Goal: Information Seeking & Learning: Learn about a topic

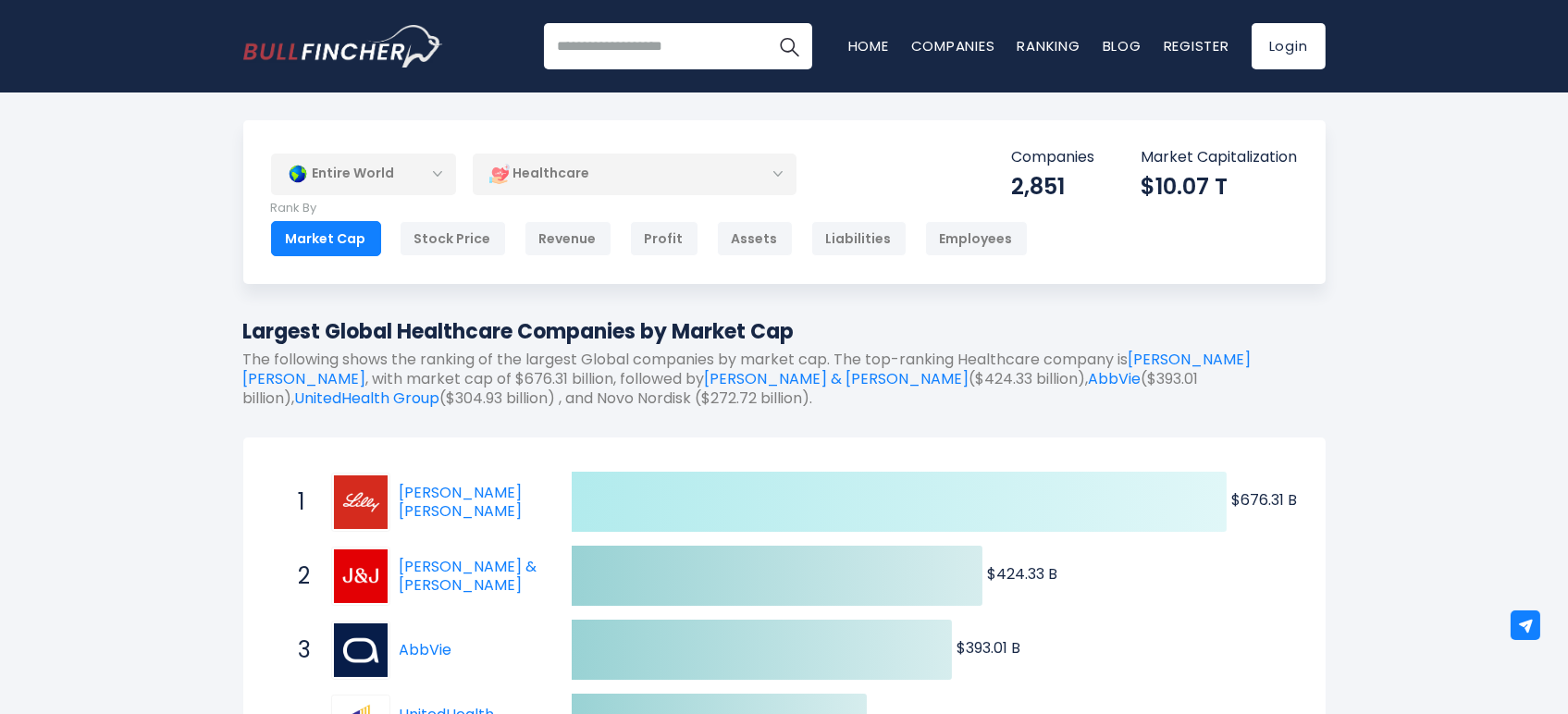
click at [1028, 496] on icon at bounding box center [898, 501] width 655 height 60
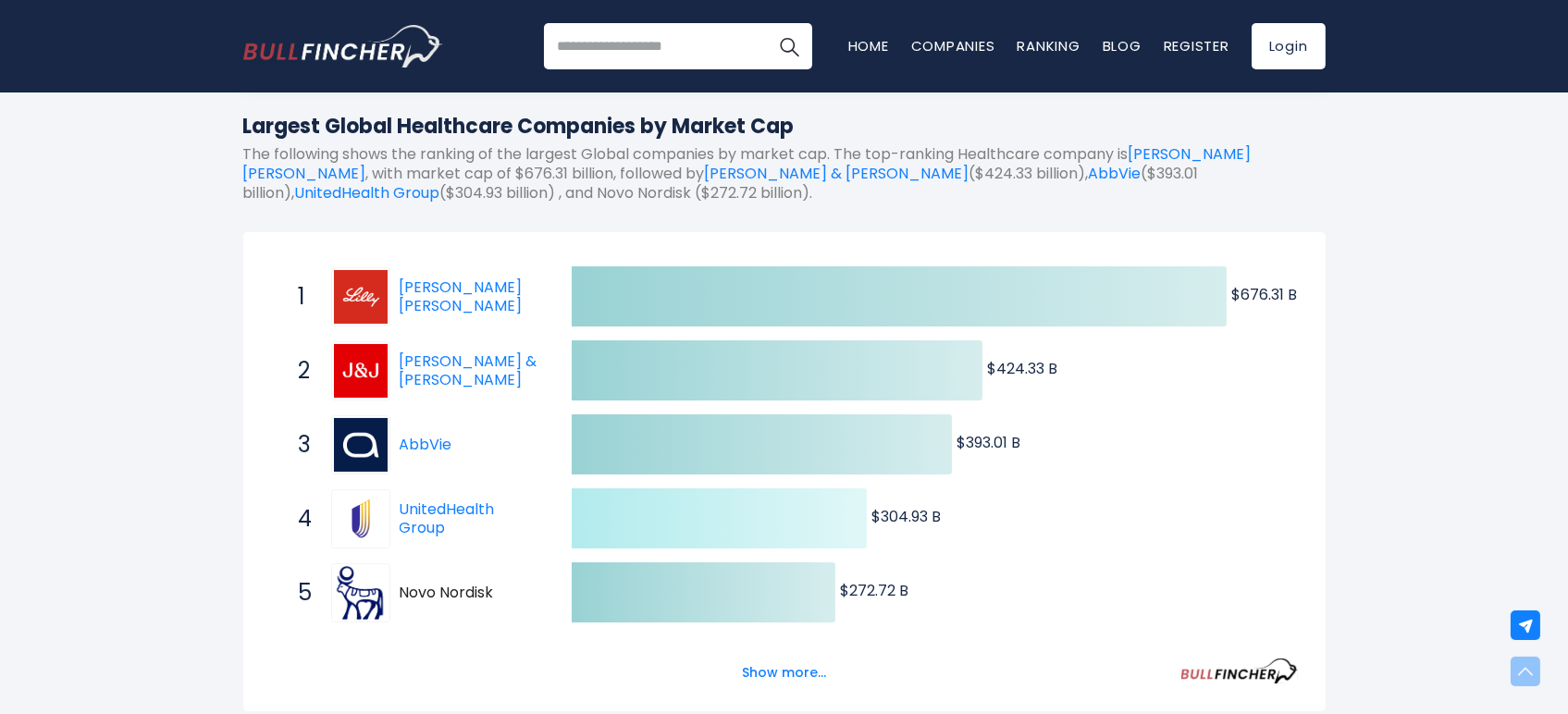
scroll to position [308, 0]
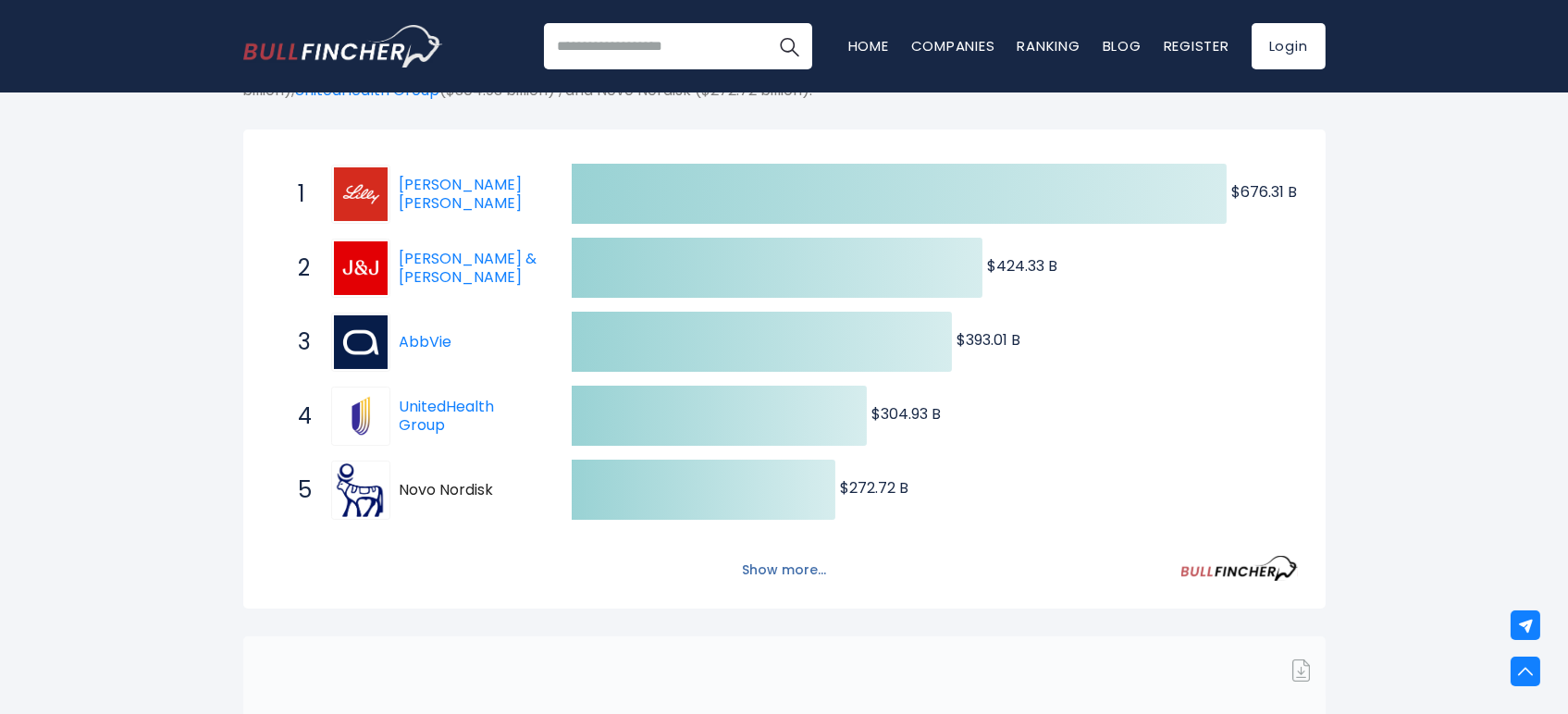
click at [812, 566] on button "Show more..." at bounding box center [784, 570] width 107 height 31
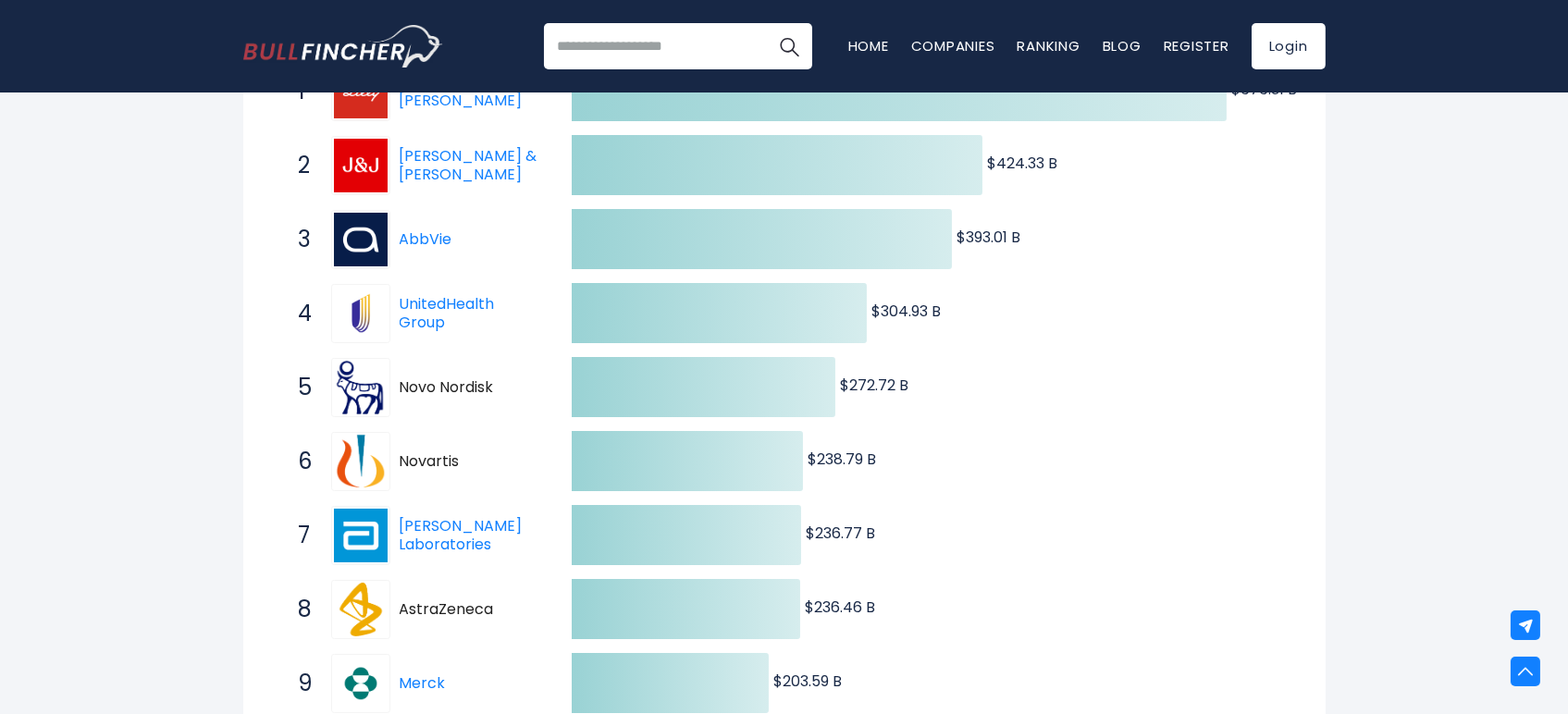
scroll to position [0, 0]
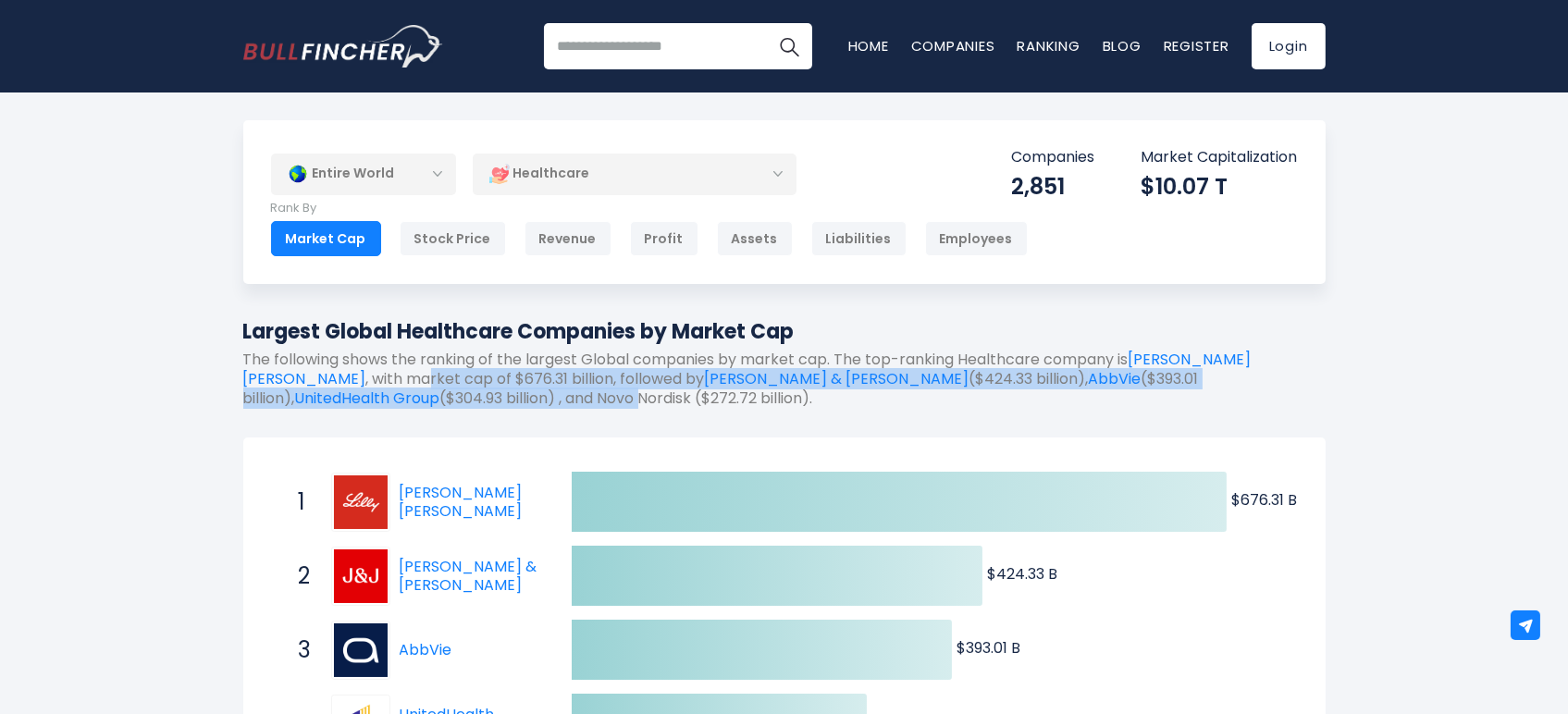
drag, startPoint x: 1251, startPoint y: 361, endPoint x: 1272, endPoint y: 384, distance: 31.1
click at [1272, 384] on p "The following shows the ranking of the largest Global companies by market cap. …" at bounding box center [784, 379] width 1083 height 57
click at [1222, 377] on p "The following shows the ranking of the largest Global companies by market cap. …" at bounding box center [784, 379] width 1083 height 57
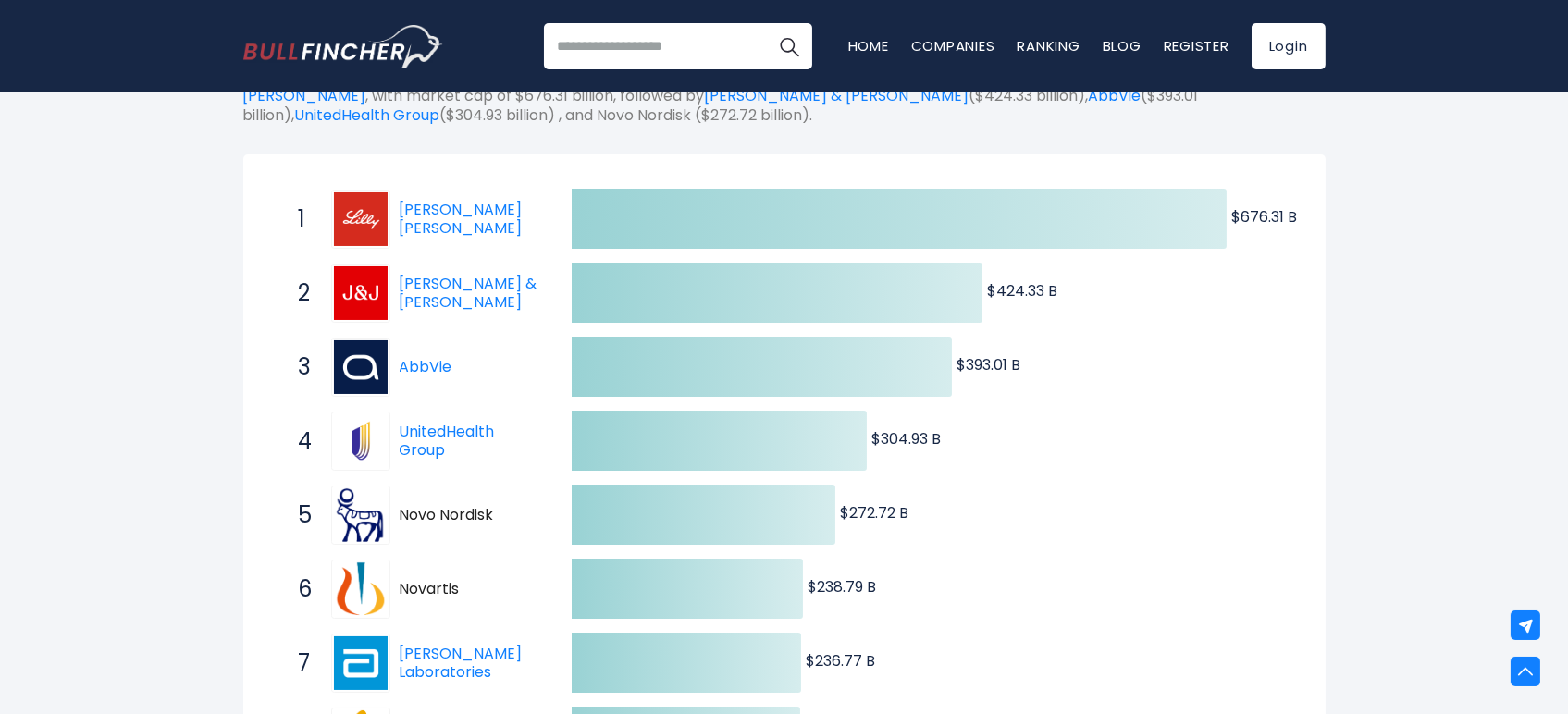
scroll to position [284, 0]
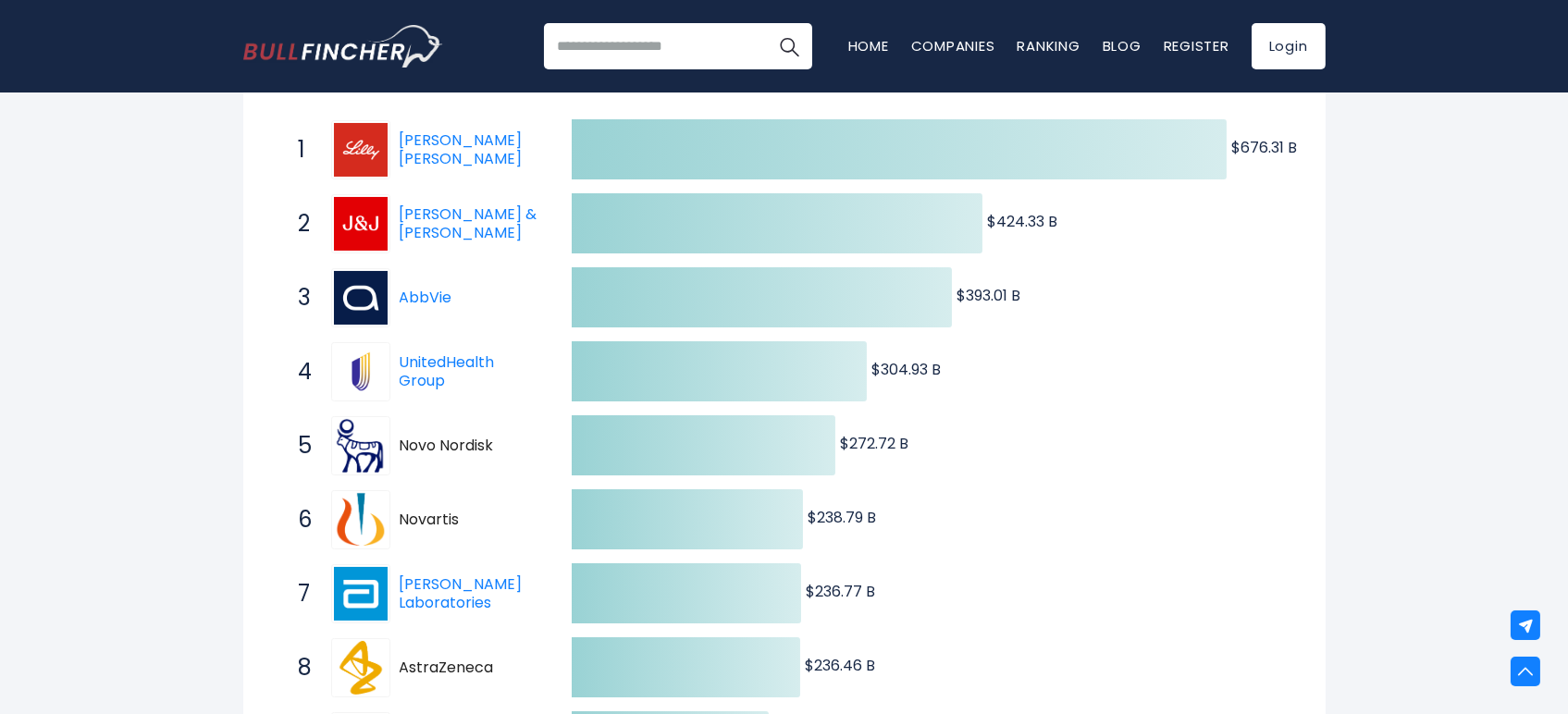
scroll to position [352, 0]
